Goal: Information Seeking & Learning: Learn about a topic

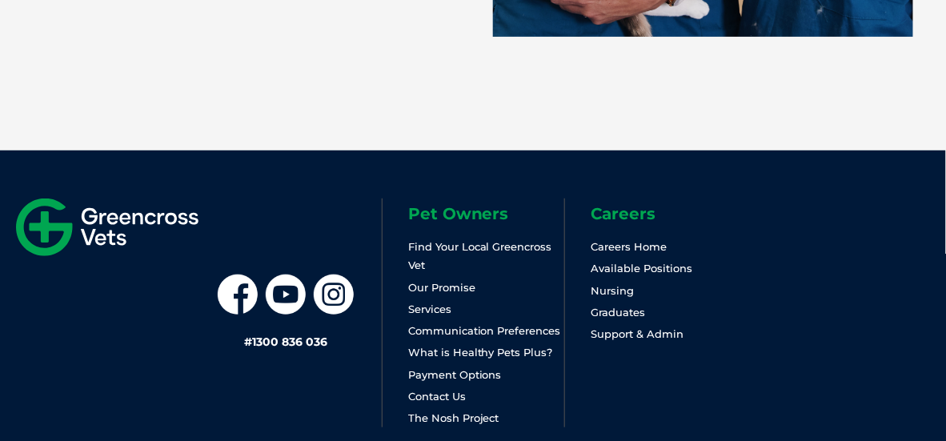
scroll to position [3615, 0]
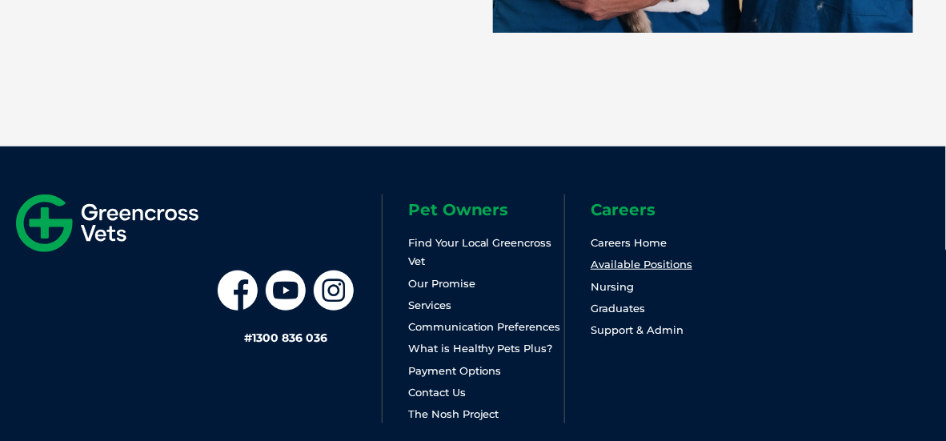
click at [683, 267] on link "Available Positions" at bounding box center [642, 264] width 102 height 13
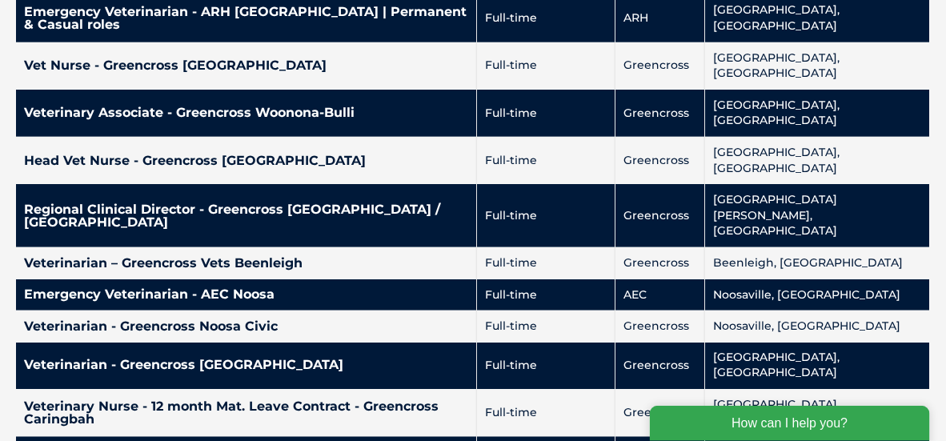
scroll to position [3923, 0]
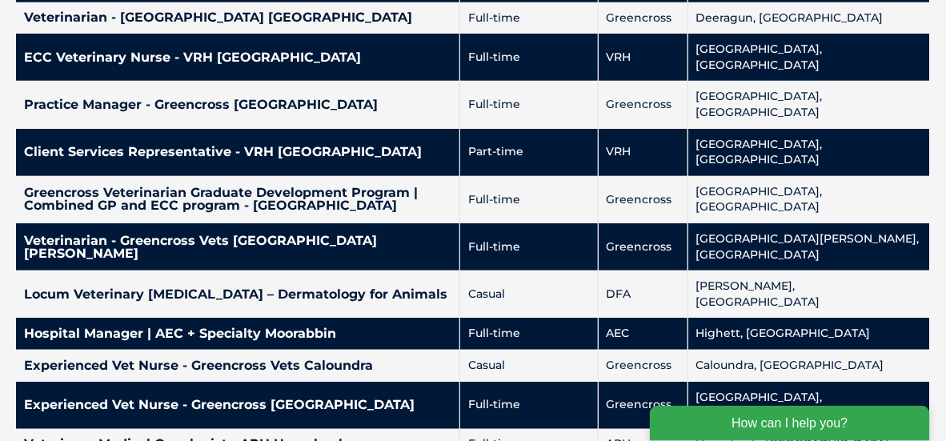
scroll to position [2139, 0]
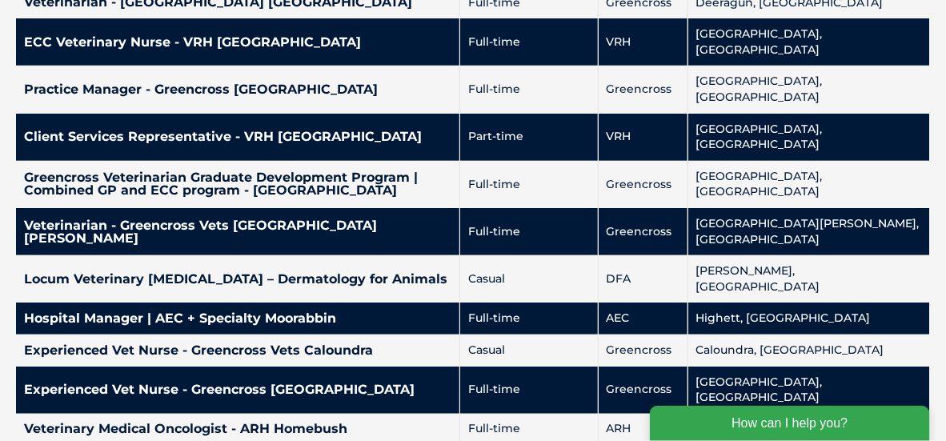
drag, startPoint x: 263, startPoint y: 267, endPoint x: 251, endPoint y: 279, distance: 16.4
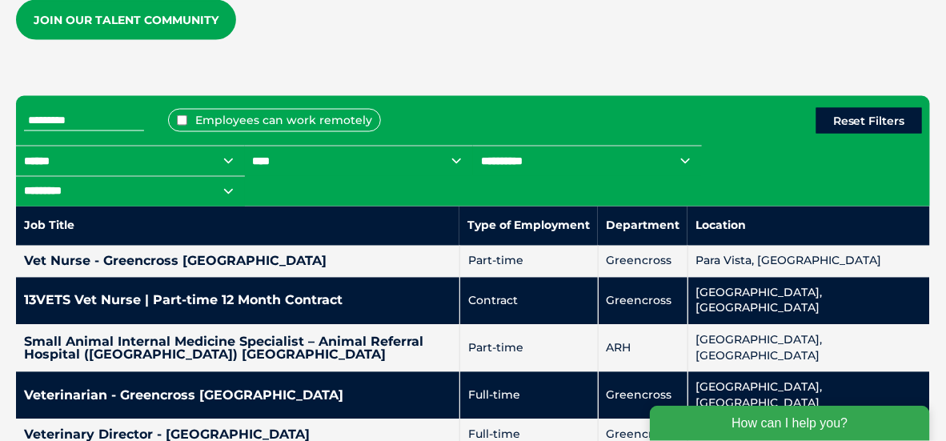
scroll to position [679, 0]
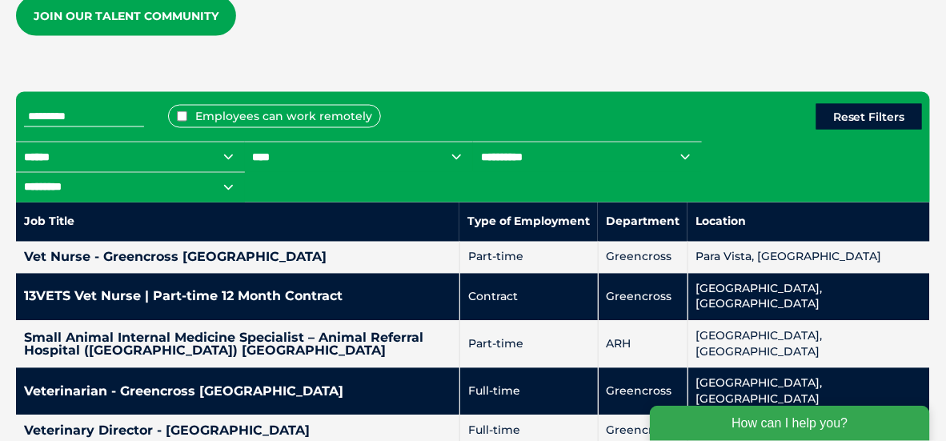
click at [53, 110] on input "text" at bounding box center [84, 116] width 120 height 21
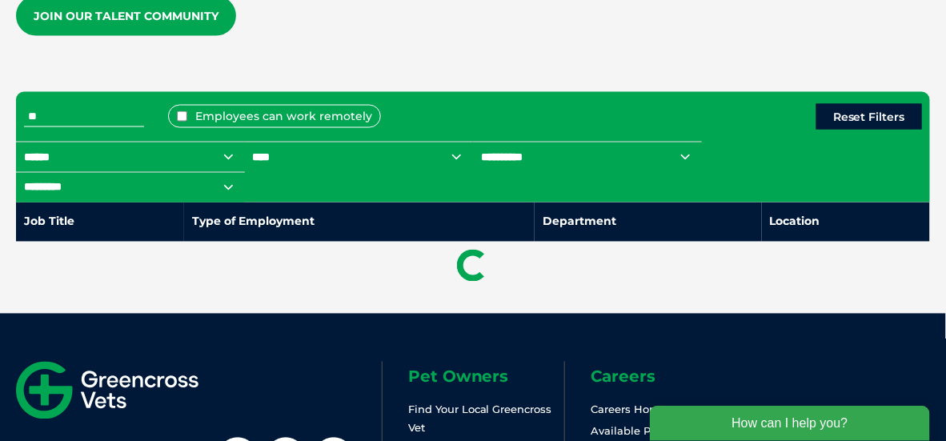
type input "*"
type input "**********"
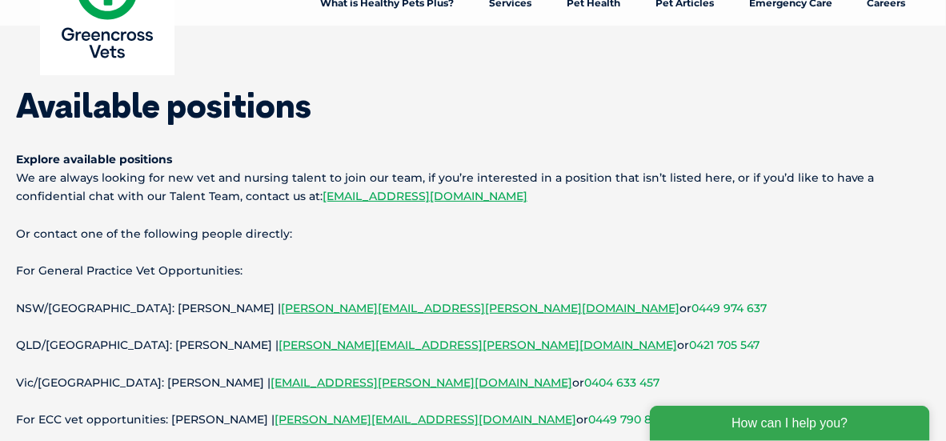
scroll to position [0, 0]
